Goal: Transaction & Acquisition: Purchase product/service

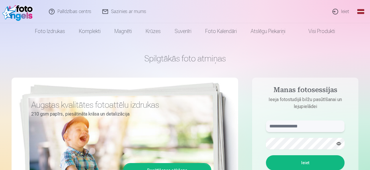
click at [323, 129] on input "text" at bounding box center [305, 126] width 79 height 12
click at [266, 155] on button "Ieiet" at bounding box center [305, 162] width 79 height 15
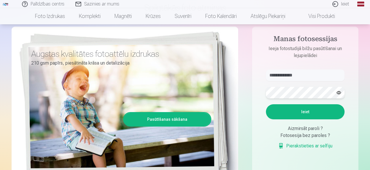
scroll to position [72, 0]
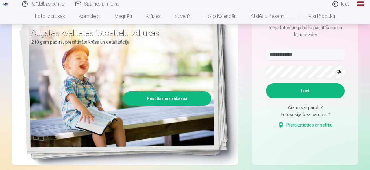
click at [339, 73] on button "button" at bounding box center [338, 71] width 11 height 11
click at [293, 55] on input "**********" at bounding box center [305, 55] width 79 height 12
click at [292, 56] on input "**********" at bounding box center [305, 55] width 79 height 12
click at [288, 55] on input "**********" at bounding box center [305, 55] width 79 height 12
type input "**********"
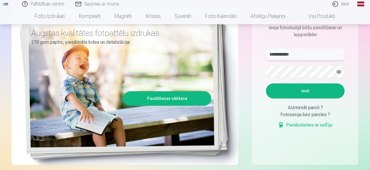
click at [266, 83] on button "Ieiet" at bounding box center [305, 90] width 79 height 15
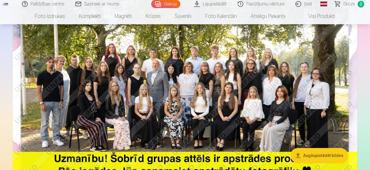
scroll to position [87, 0]
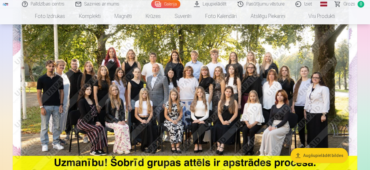
click at [313, 157] on button "Augšupielādēt bildes" at bounding box center [318, 155] width 57 height 15
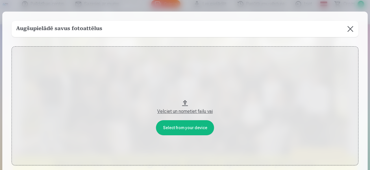
click at [348, 30] on button at bounding box center [350, 29] width 16 height 16
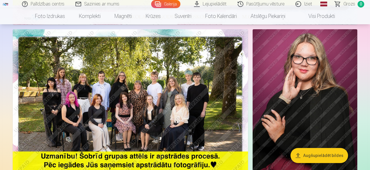
scroll to position [277, 0]
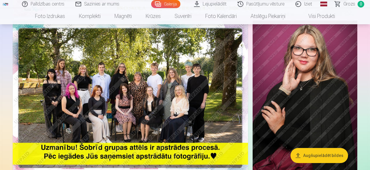
click at [187, 137] on img at bounding box center [130, 99] width 235 height 157
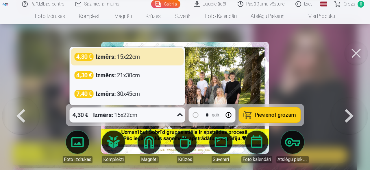
click at [180, 116] on icon at bounding box center [179, 114] width 5 height 3
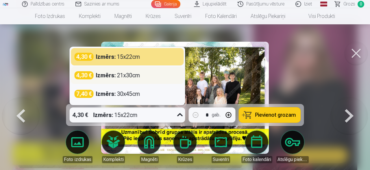
click at [126, 77] on div "Izmērs : 21x30cm" at bounding box center [118, 75] width 44 height 8
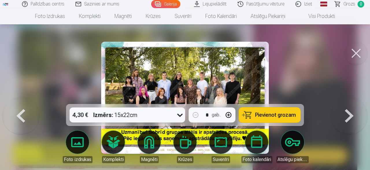
click at [263, 115] on span "Pievienot grozam" at bounding box center [275, 114] width 41 height 5
click at [361, 59] on button at bounding box center [355, 53] width 23 height 23
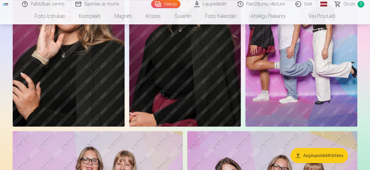
scroll to position [823, 0]
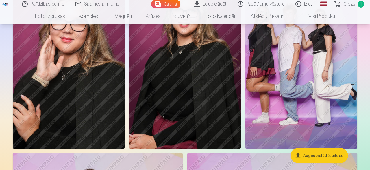
click at [319, 45] on img at bounding box center [301, 65] width 112 height 168
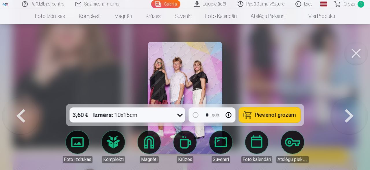
click at [172, 114] on div "3,60 € Izmērs : 10x15cm" at bounding box center [122, 114] width 105 height 15
click at [174, 112] on div "3,60 € Izmērs : 10x15cm" at bounding box center [122, 114] width 105 height 15
click at [270, 114] on span "Pievienot grozam" at bounding box center [275, 114] width 41 height 5
click at [356, 98] on button at bounding box center [349, 97] width 37 height 1
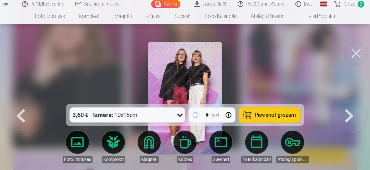
click at [356, 98] on button at bounding box center [349, 97] width 37 height 1
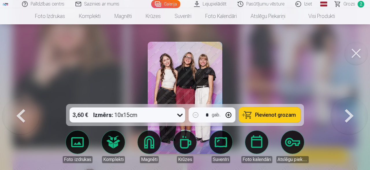
click at [262, 112] on span "Pievienot grozam" at bounding box center [275, 114] width 41 height 5
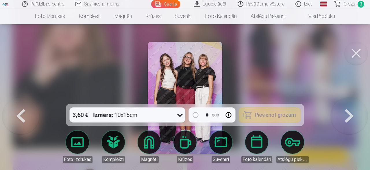
click at [346, 98] on button at bounding box center [349, 97] width 37 height 1
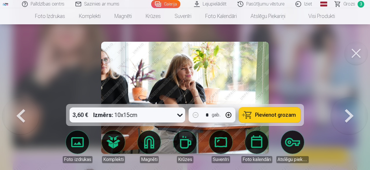
click at [346, 98] on button at bounding box center [349, 97] width 37 height 1
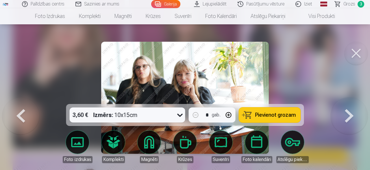
click at [346, 98] on button at bounding box center [349, 97] width 37 height 1
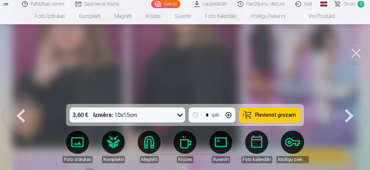
click at [346, 98] on button at bounding box center [349, 97] width 37 height 1
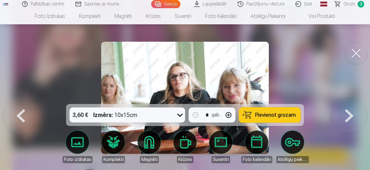
click at [346, 98] on button at bounding box center [349, 97] width 37 height 1
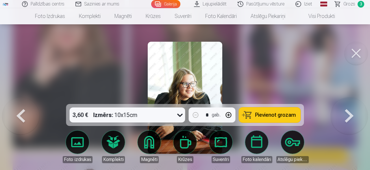
click at [203, 83] on img at bounding box center [185, 98] width 75 height 112
click at [361, 52] on button at bounding box center [355, 53] width 23 height 23
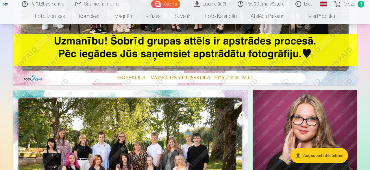
scroll to position [177, 0]
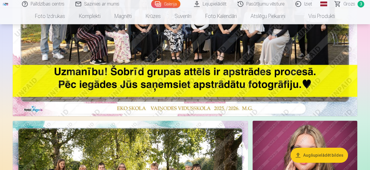
click at [296, 44] on img at bounding box center [185, 1] width 344 height 230
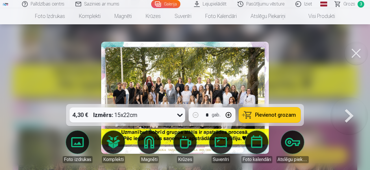
click at [167, 112] on div "4,30 € Izmērs : 15x22cm" at bounding box center [122, 114] width 105 height 15
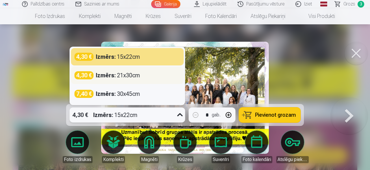
click at [159, 83] on div "4,30 € Izmērs : 21x30cm" at bounding box center [127, 74] width 113 height 17
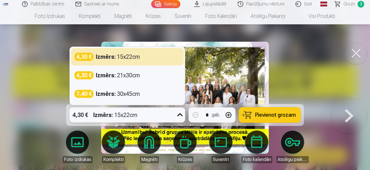
click at [165, 111] on div "4,30 € Izmērs : 15x22cm" at bounding box center [122, 114] width 105 height 15
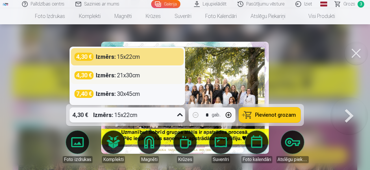
click at [161, 77] on div "4,30 € Izmērs : 21x30cm" at bounding box center [128, 75] width 106 height 8
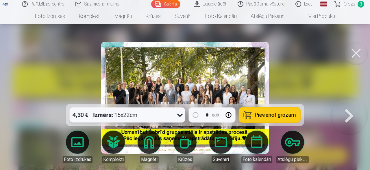
click at [154, 116] on div "4,30 € Izmērs : 15x22cm" at bounding box center [122, 114] width 105 height 15
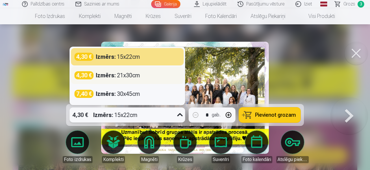
click at [155, 75] on div "4,30 € Izmērs : 21x30cm" at bounding box center [128, 75] width 106 height 8
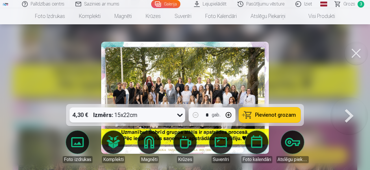
click at [170, 114] on div "4,30 € Izmērs : 15x22cm" at bounding box center [122, 114] width 105 height 15
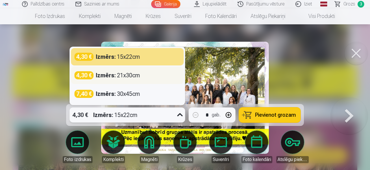
click at [97, 74] on strong "Izmērs :" at bounding box center [106, 75] width 20 height 8
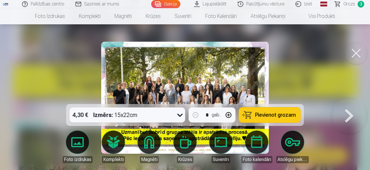
click at [97, 74] on div at bounding box center [185, 85] width 370 height 170
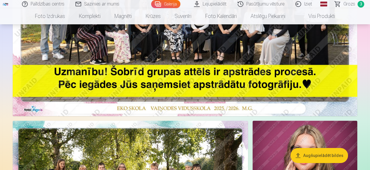
click at [205, 70] on img at bounding box center [185, 1] width 344 height 230
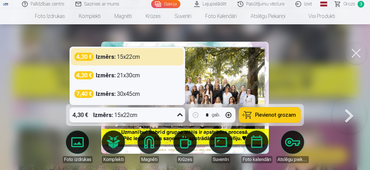
click at [176, 120] on div at bounding box center [180, 114] width 11 height 15
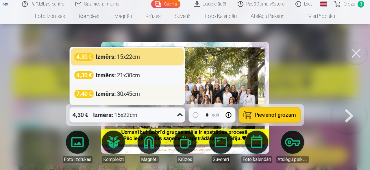
click at [144, 101] on div "7,40 € Izmērs : 30x45cm" at bounding box center [127, 93] width 113 height 17
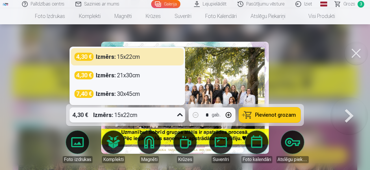
click at [166, 114] on div "4,30 € Izmērs : 15x22cm" at bounding box center [122, 114] width 105 height 15
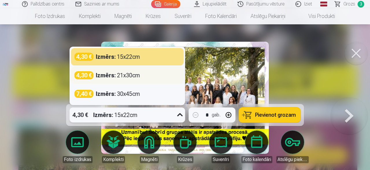
click at [160, 79] on div "4,30 € Izmērs : 21x30cm" at bounding box center [128, 75] width 106 height 8
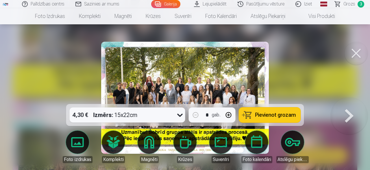
click at [267, 113] on span "Pievienot grozam" at bounding box center [275, 114] width 41 height 5
click at [359, 45] on button at bounding box center [355, 53] width 23 height 23
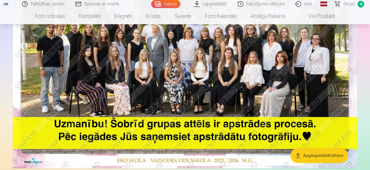
scroll to position [69, 0]
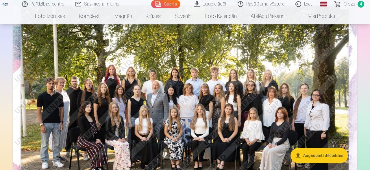
click at [353, 4] on span "Grozs" at bounding box center [349, 4] width 12 height 7
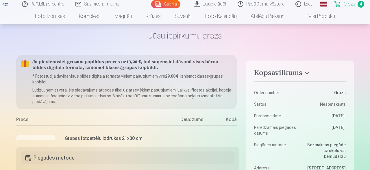
scroll to position [8, 0]
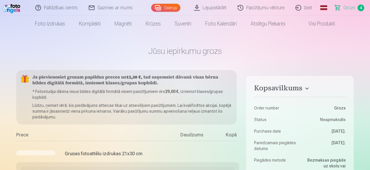
click at [354, 6] on span "Grozs" at bounding box center [349, 7] width 12 height 7
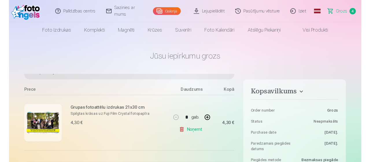
scroll to position [0, 0]
